Goal: Task Accomplishment & Management: Use online tool/utility

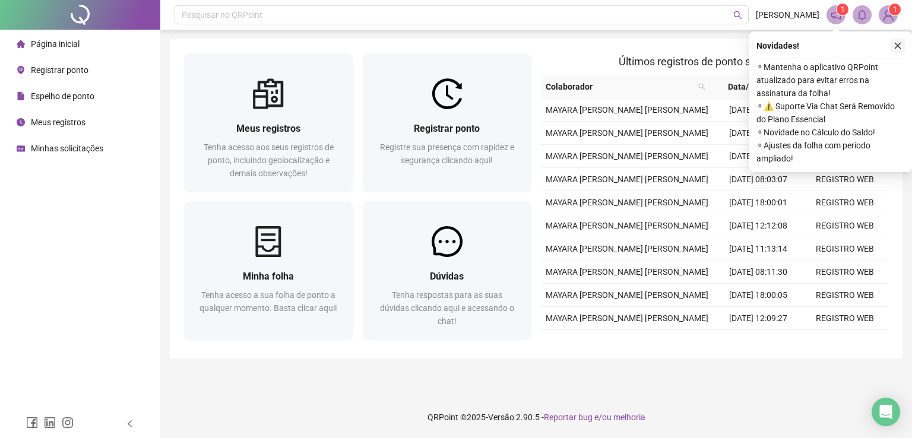
click at [895, 48] on icon "close" at bounding box center [898, 46] width 7 height 7
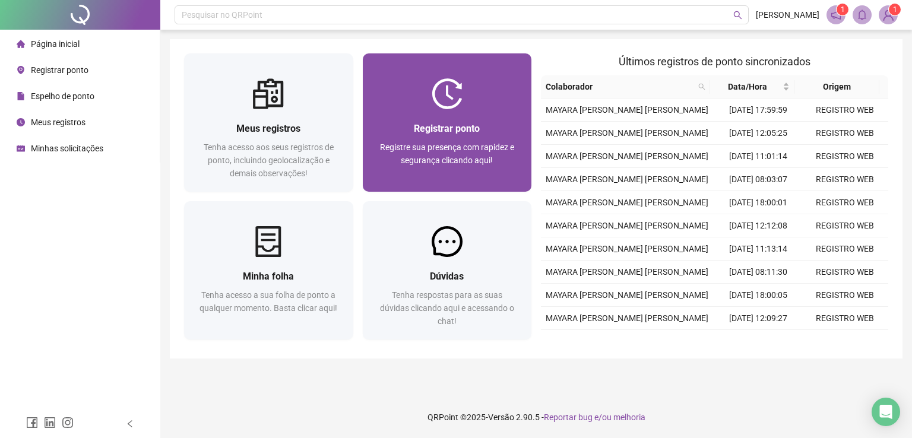
click at [457, 120] on div "Registrar ponto Registre sua presença com rapidez e segurança clicando aqui!" at bounding box center [447, 150] width 169 height 83
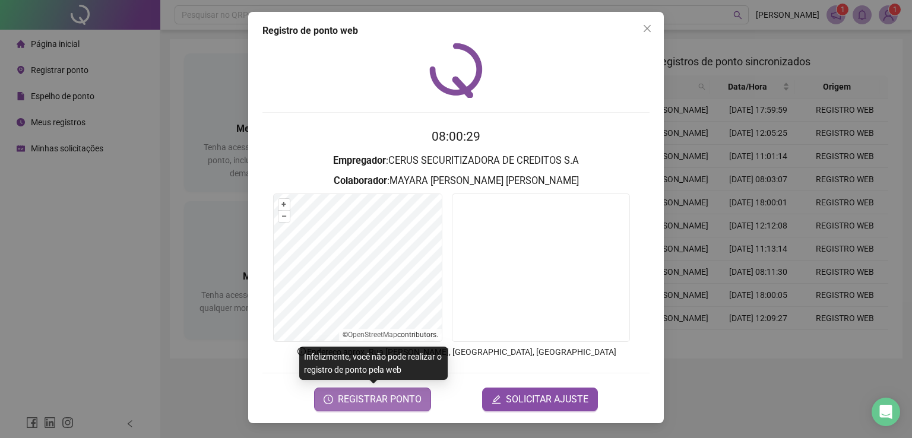
click at [375, 400] on span "REGISTRAR PONTO" at bounding box center [380, 399] width 84 height 14
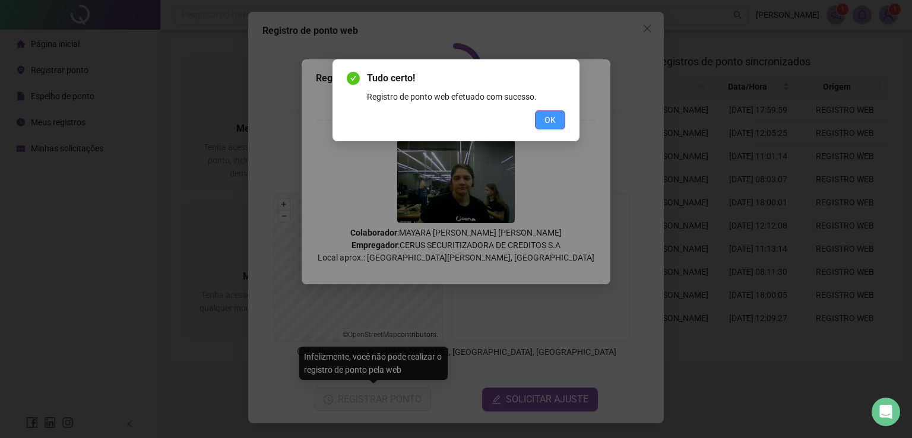
click at [547, 113] on span "OK" at bounding box center [549, 119] width 11 height 13
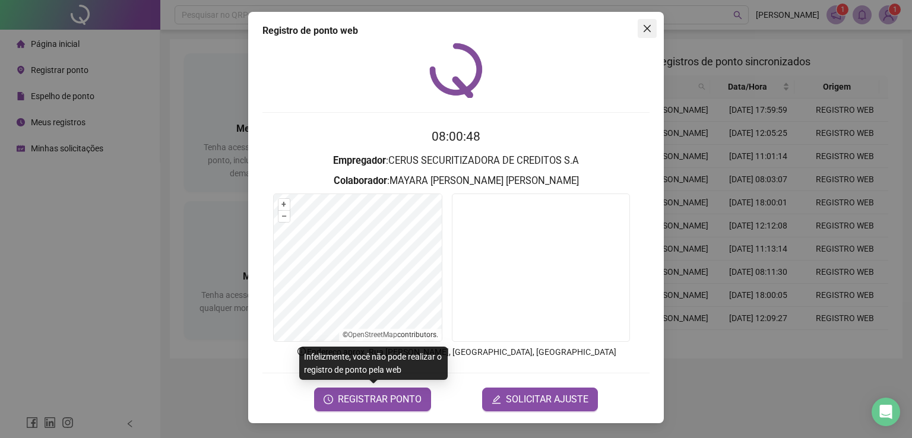
drag, startPoint x: 652, startPoint y: 28, endPoint x: 641, endPoint y: 31, distance: 11.3
click at [651, 28] on span "Close" at bounding box center [647, 28] width 19 height 9
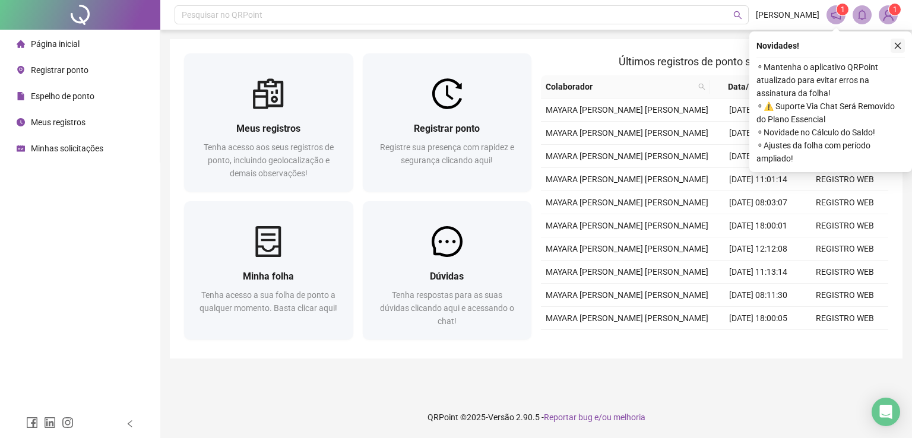
click at [898, 49] on icon "close" at bounding box center [898, 46] width 8 height 8
